Goal: Task Accomplishment & Management: Use online tool/utility

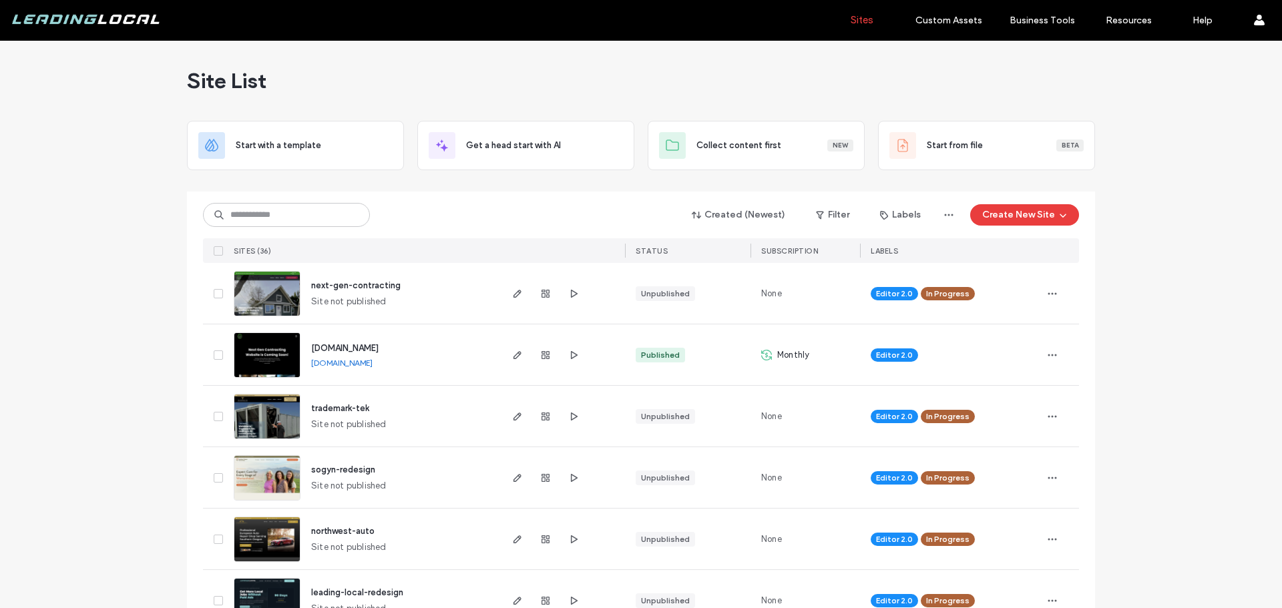
click at [642, 185] on div at bounding box center [641, 186] width 908 height 11
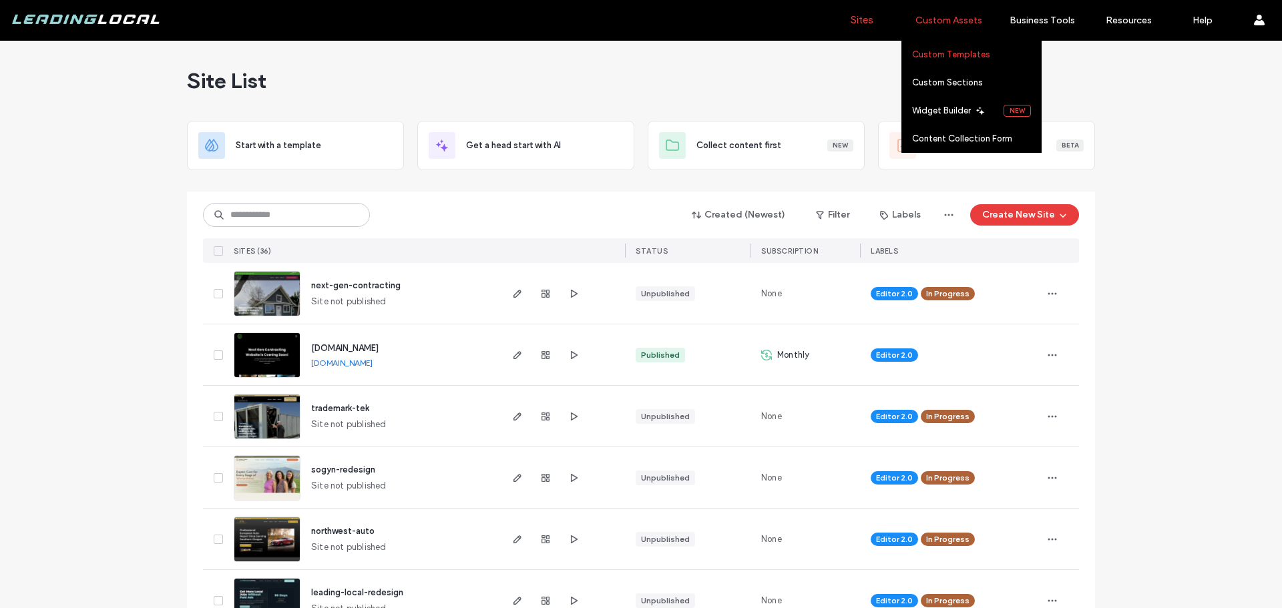
click at [961, 53] on label "Custom Templates" at bounding box center [951, 54] width 78 height 10
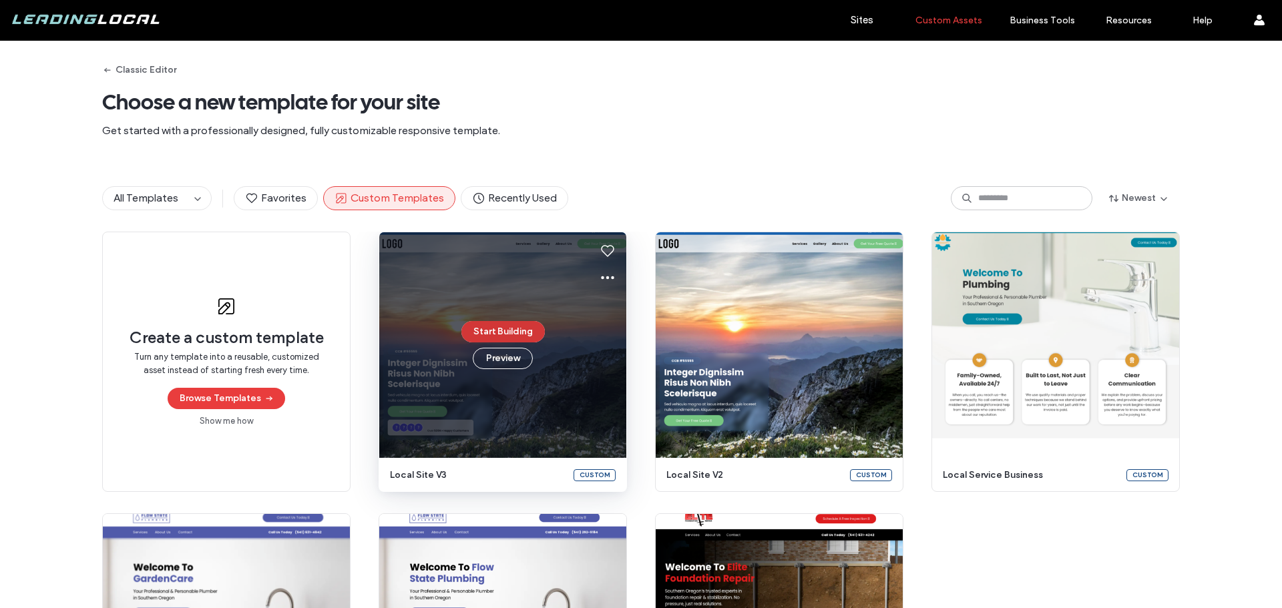
click at [514, 335] on button "Start Building" at bounding box center [503, 331] width 83 height 21
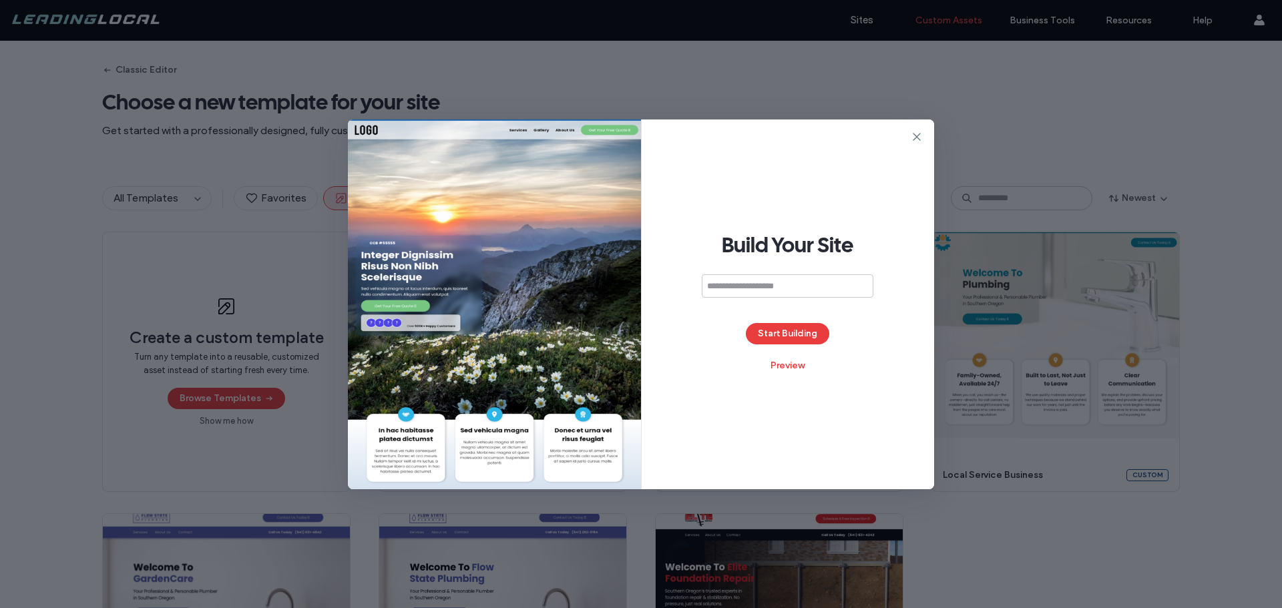
click at [767, 285] on input at bounding box center [788, 285] width 172 height 23
type input "**********"
click at [803, 334] on button "Start Building" at bounding box center [787, 333] width 83 height 21
